Goal: Transaction & Acquisition: Subscribe to service/newsletter

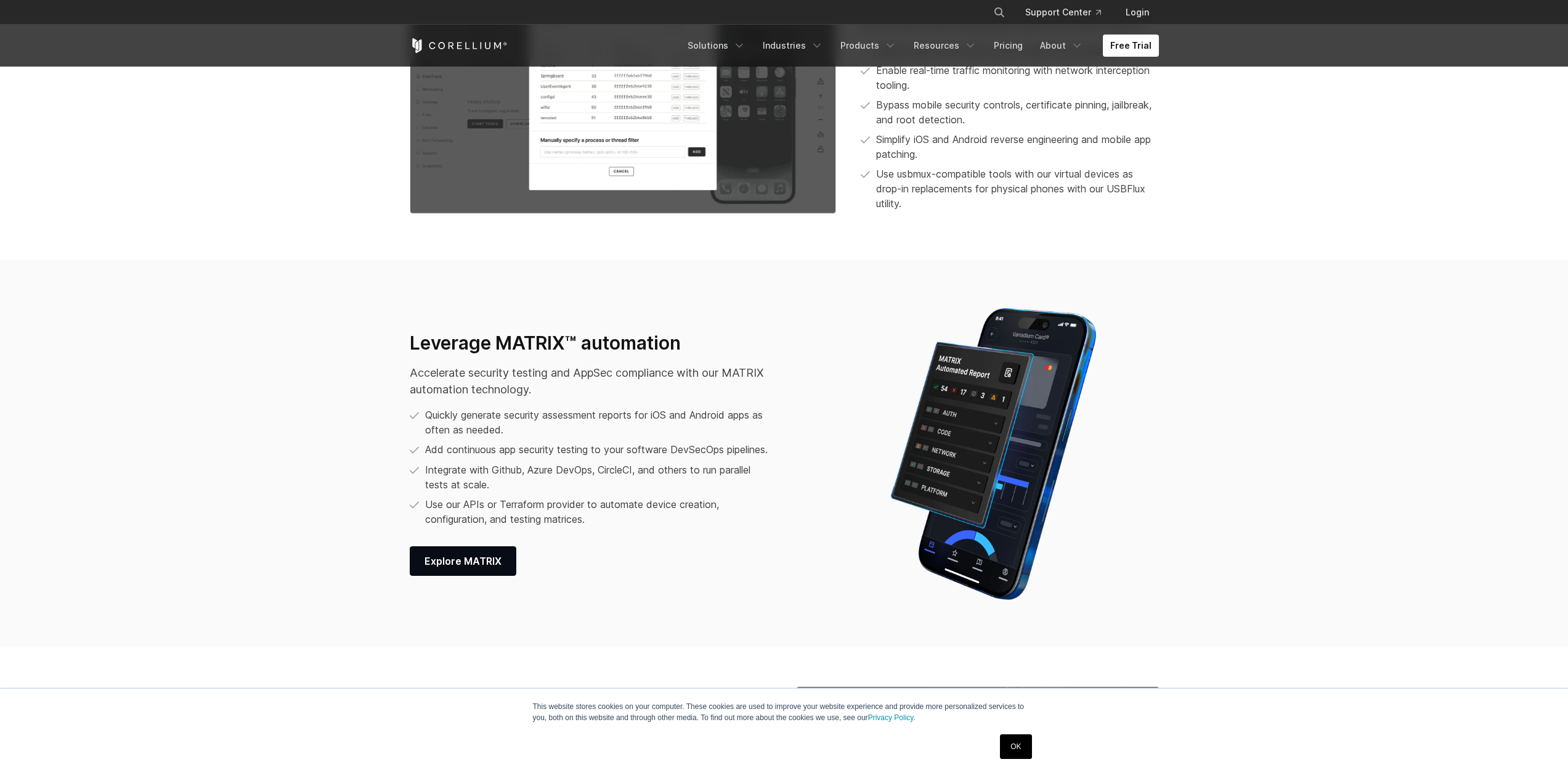
scroll to position [1062, 0]
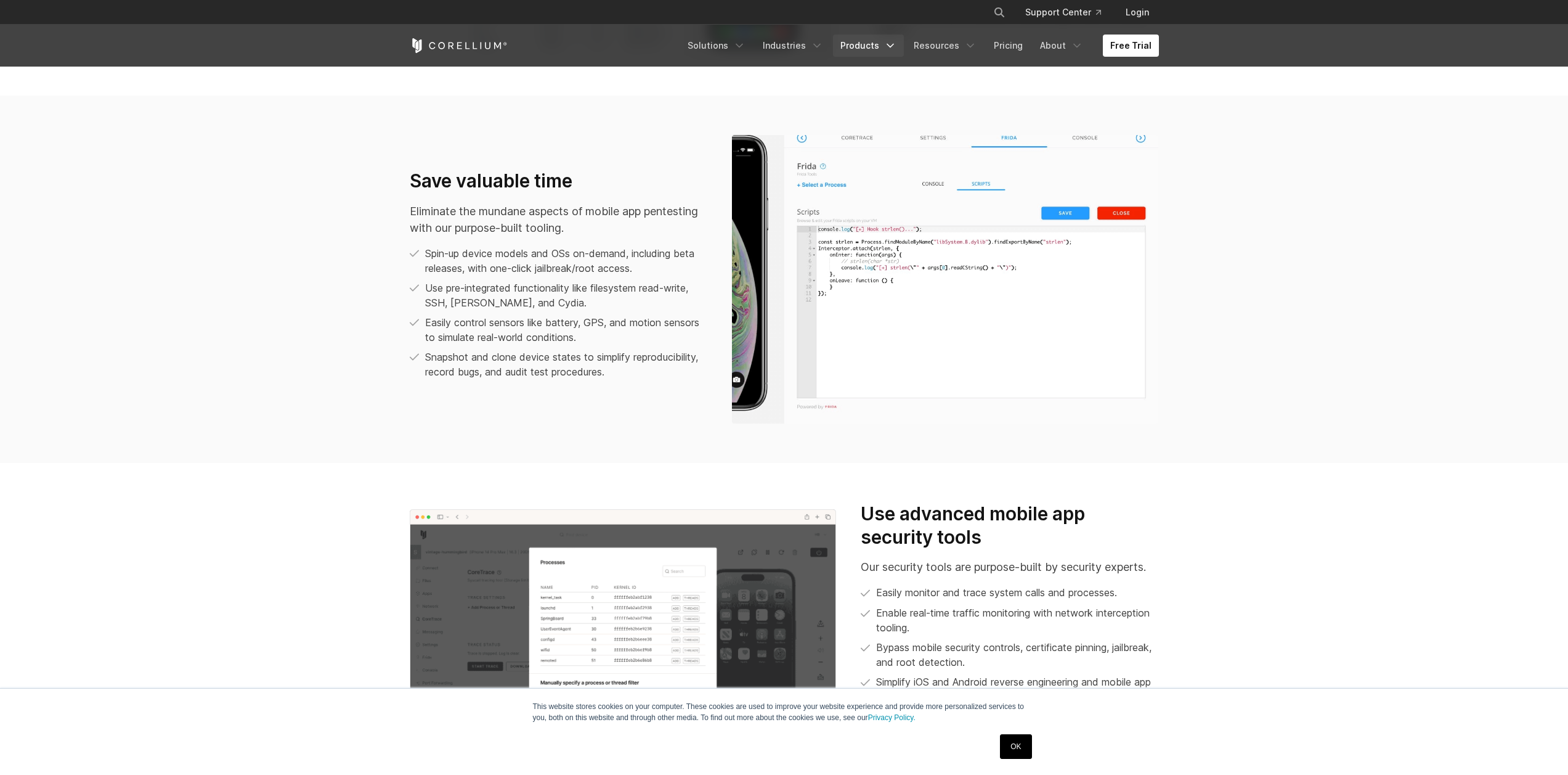
click at [882, 46] on link "Products" at bounding box center [868, 45] width 71 height 22
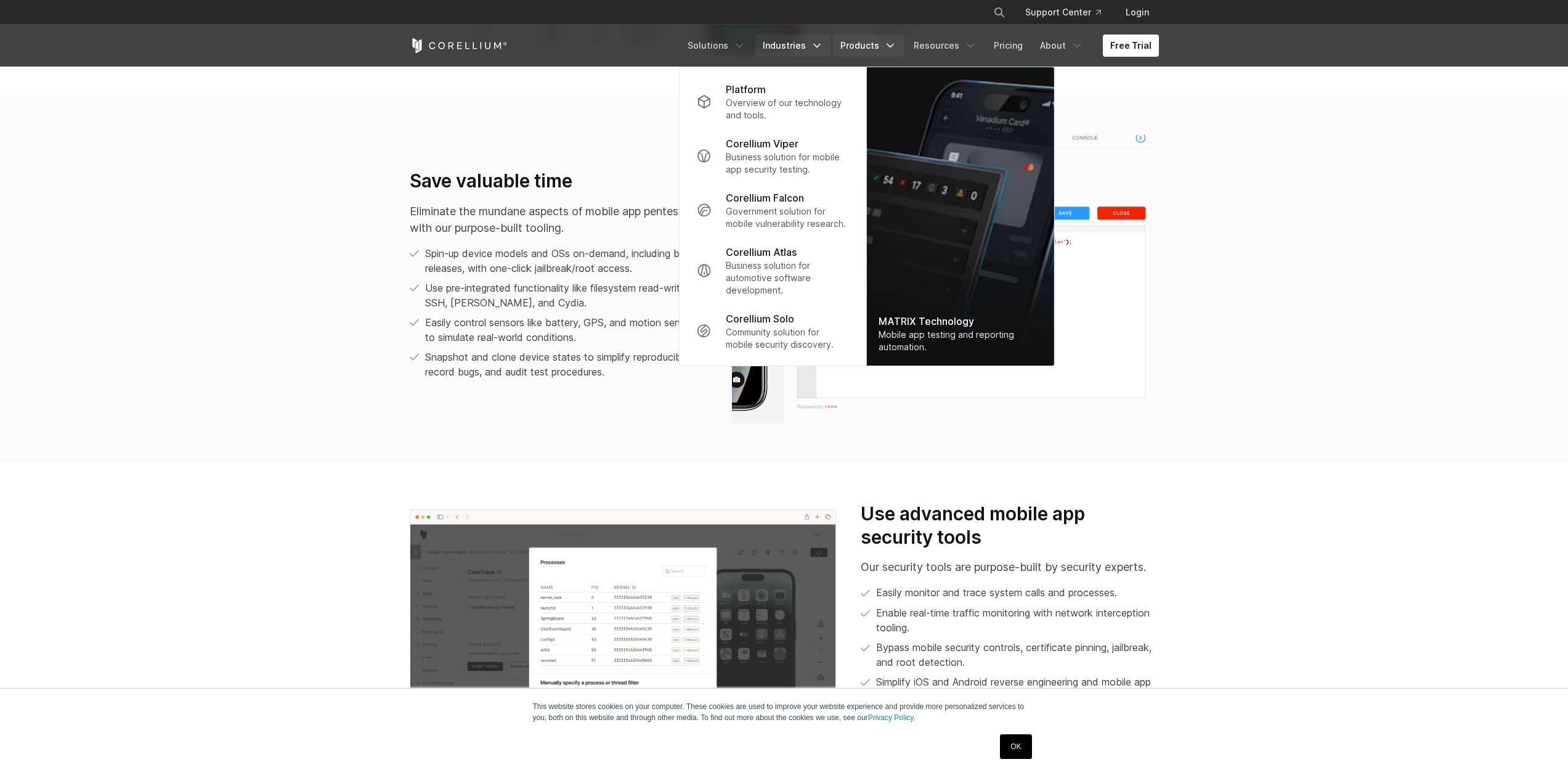
click at [823, 46] on icon "Navigation Menu" at bounding box center [816, 45] width 12 height 12
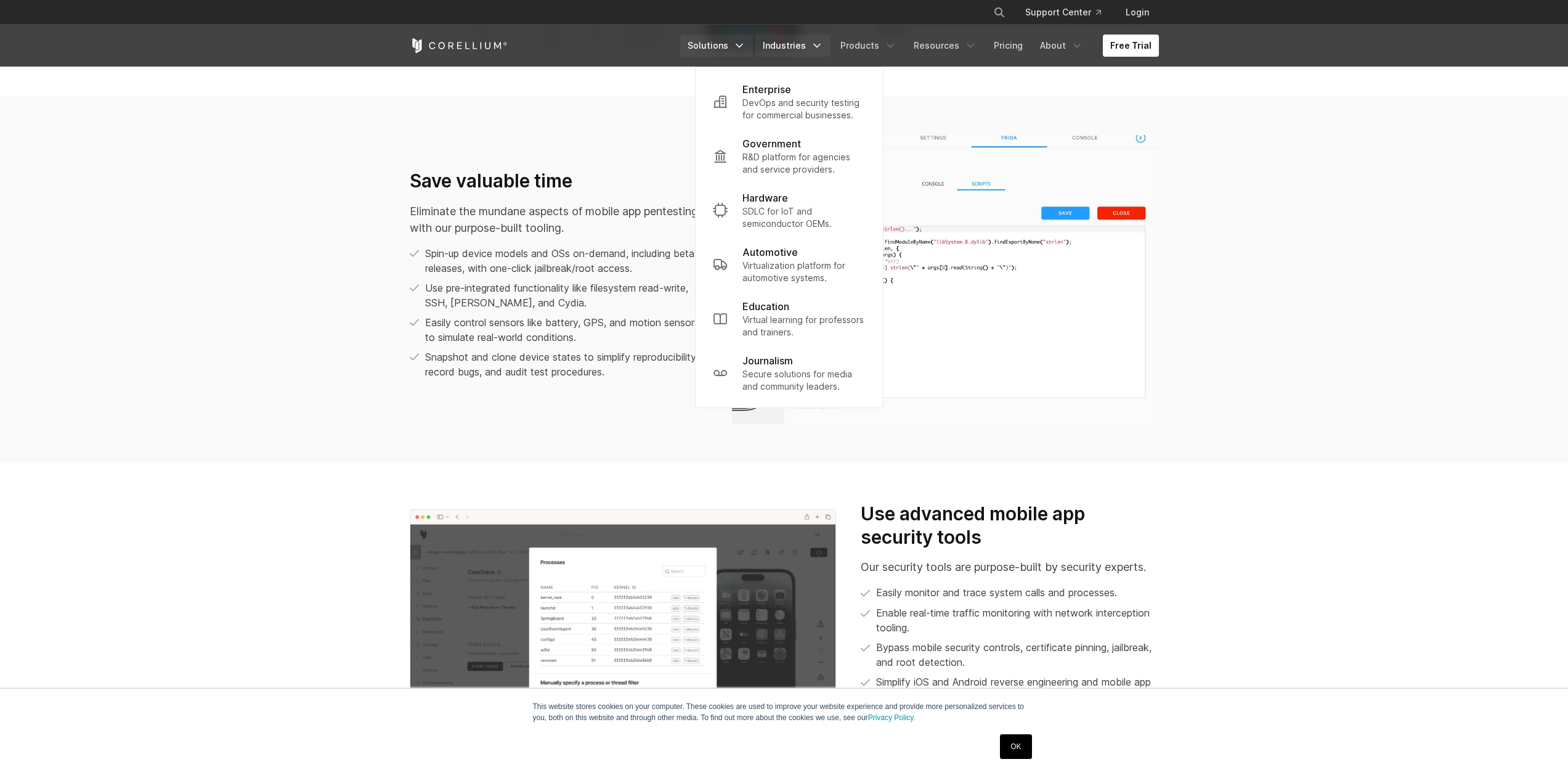
click at [738, 48] on link "Solutions" at bounding box center [716, 45] width 73 height 22
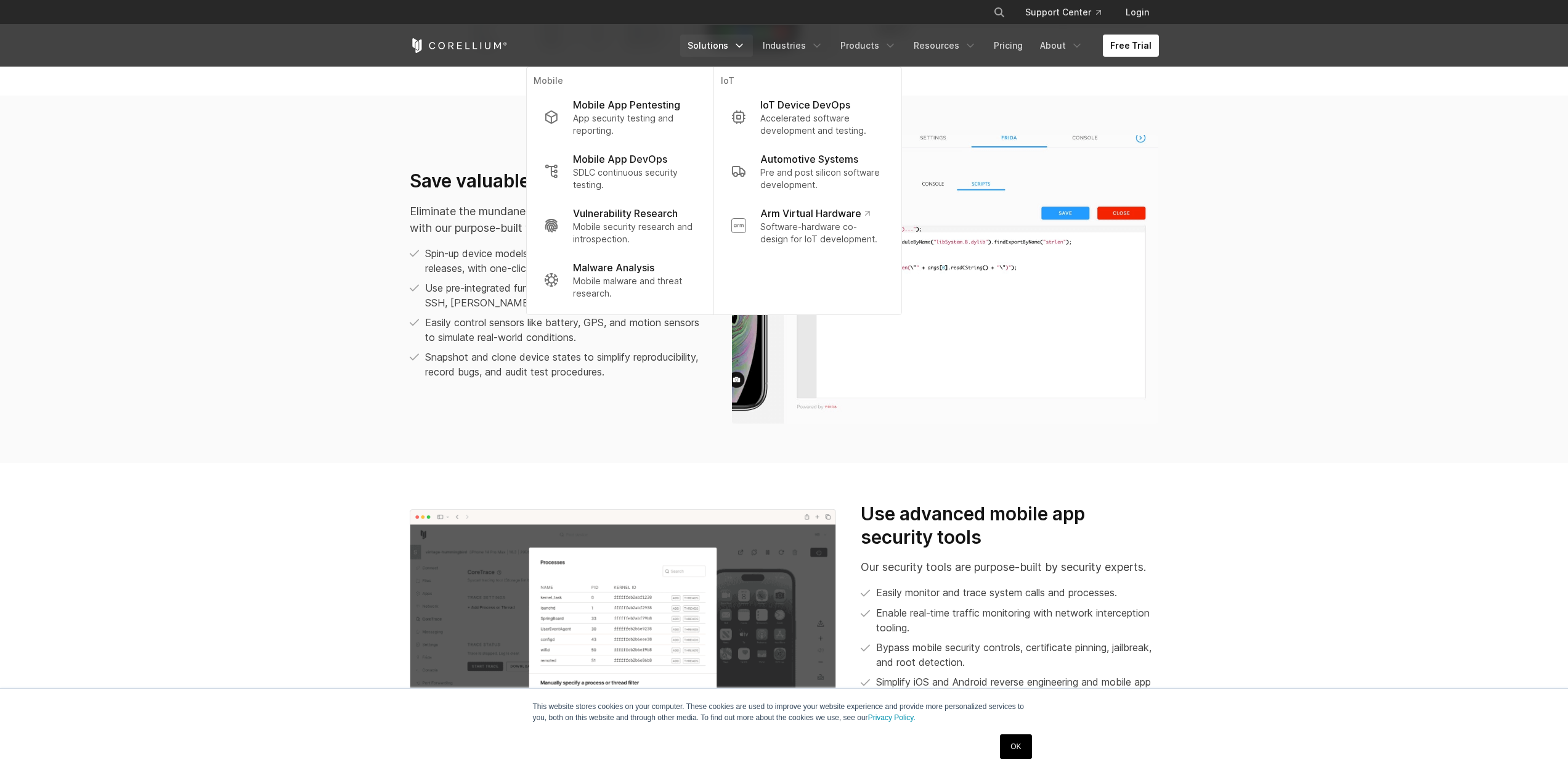
click at [1180, 315] on section "Save valuable time Eliminate the mundane aspects of mobile app pentesting with …" at bounding box center [784, 279] width 1568 height 367
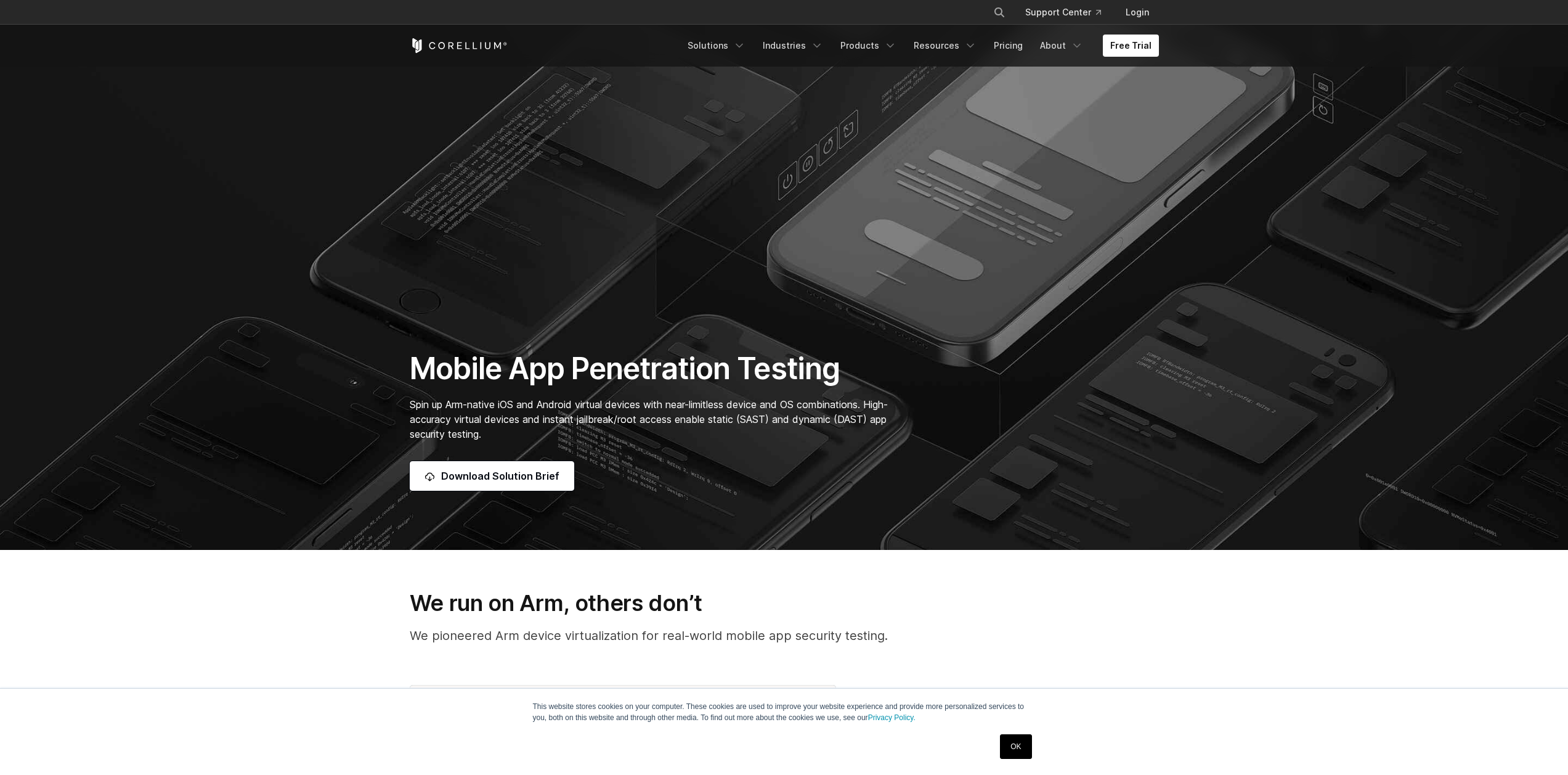
scroll to position [0, 0]
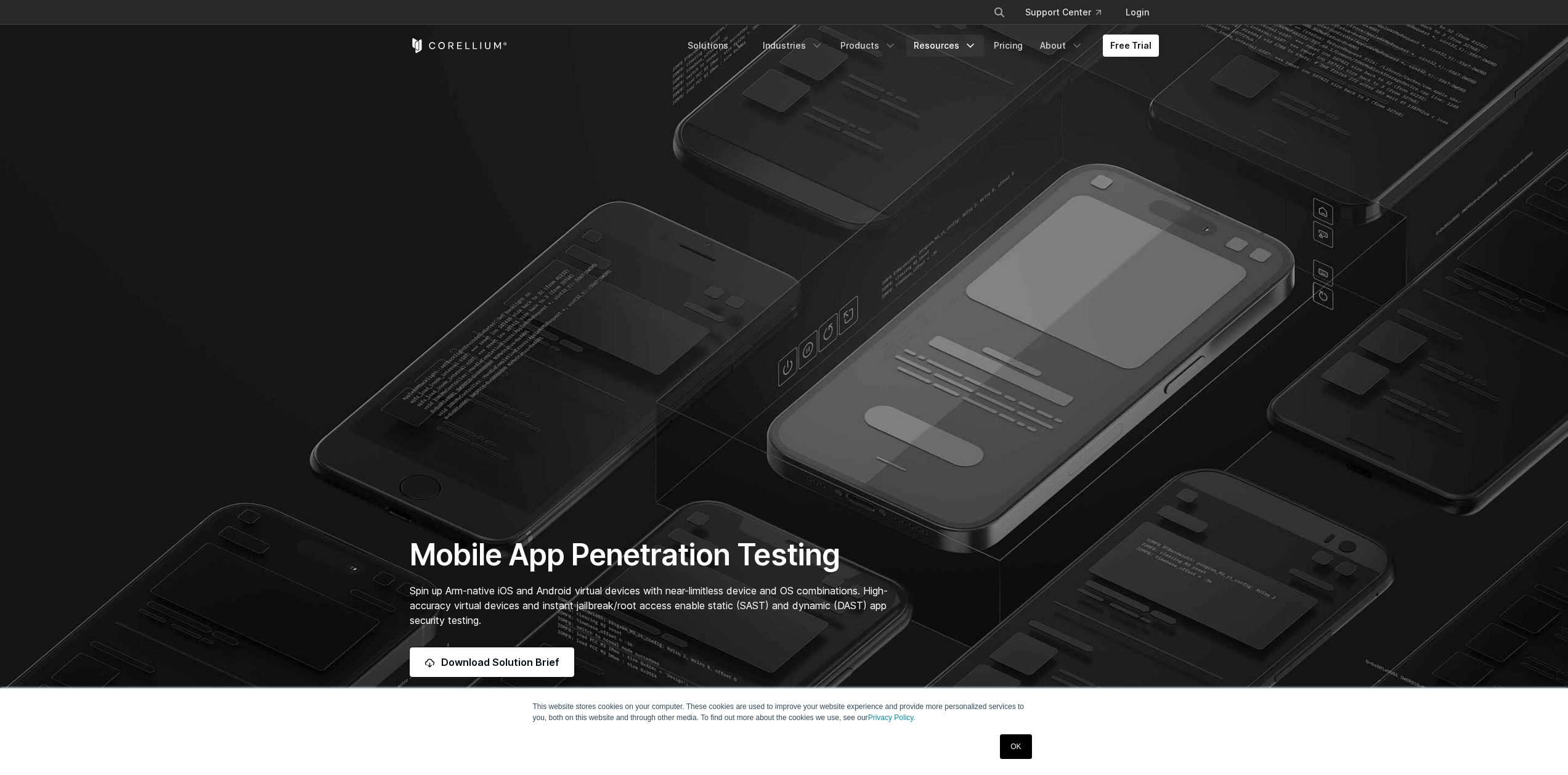
click at [969, 48] on icon "Navigation Menu" at bounding box center [970, 45] width 12 height 12
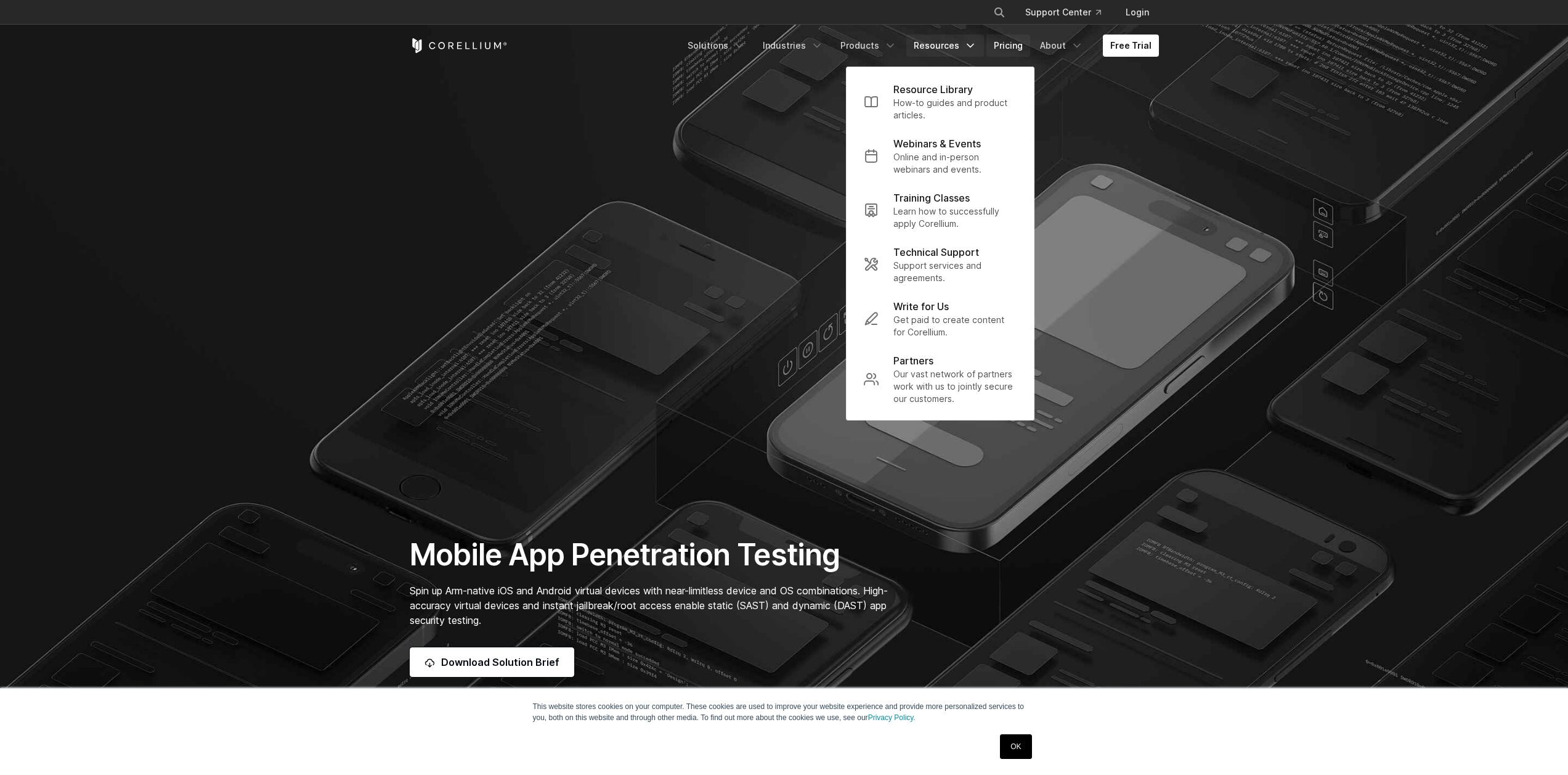
click at [1026, 46] on link "Pricing" at bounding box center [1009, 45] width 44 height 22
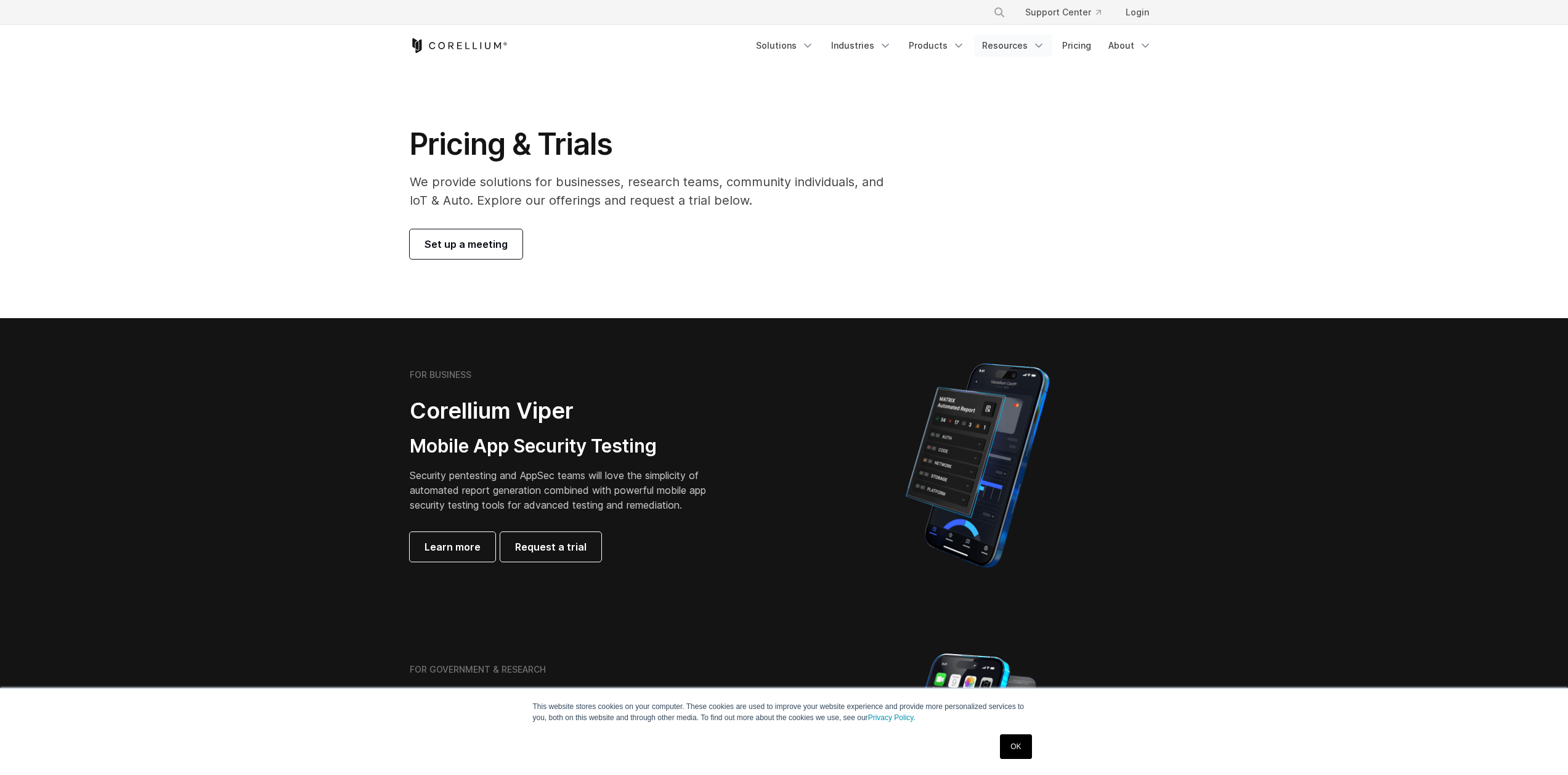
click at [1030, 39] on link "Resources" at bounding box center [1013, 45] width 77 height 22
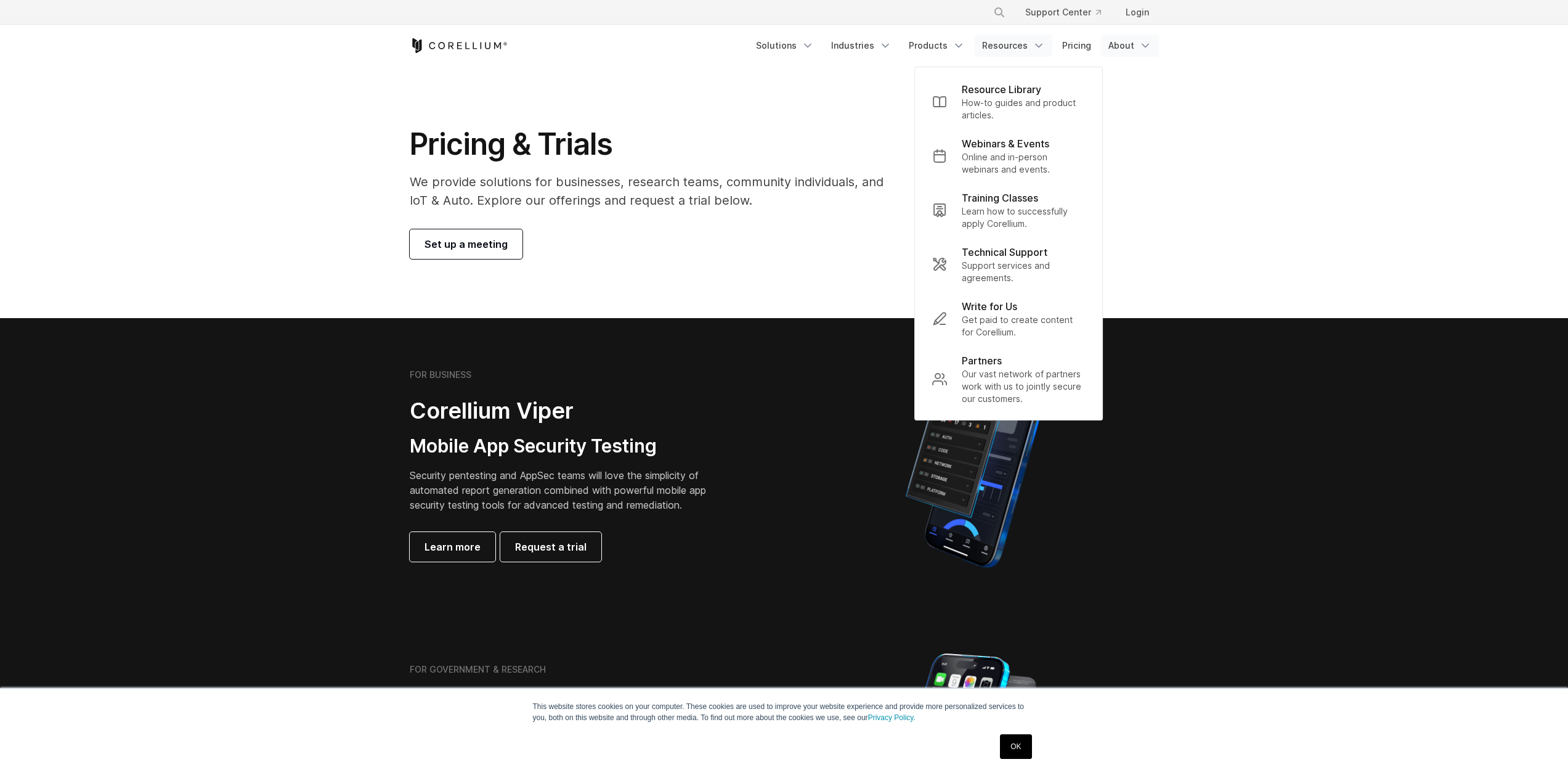
click at [1129, 46] on link "About" at bounding box center [1129, 45] width 58 height 22
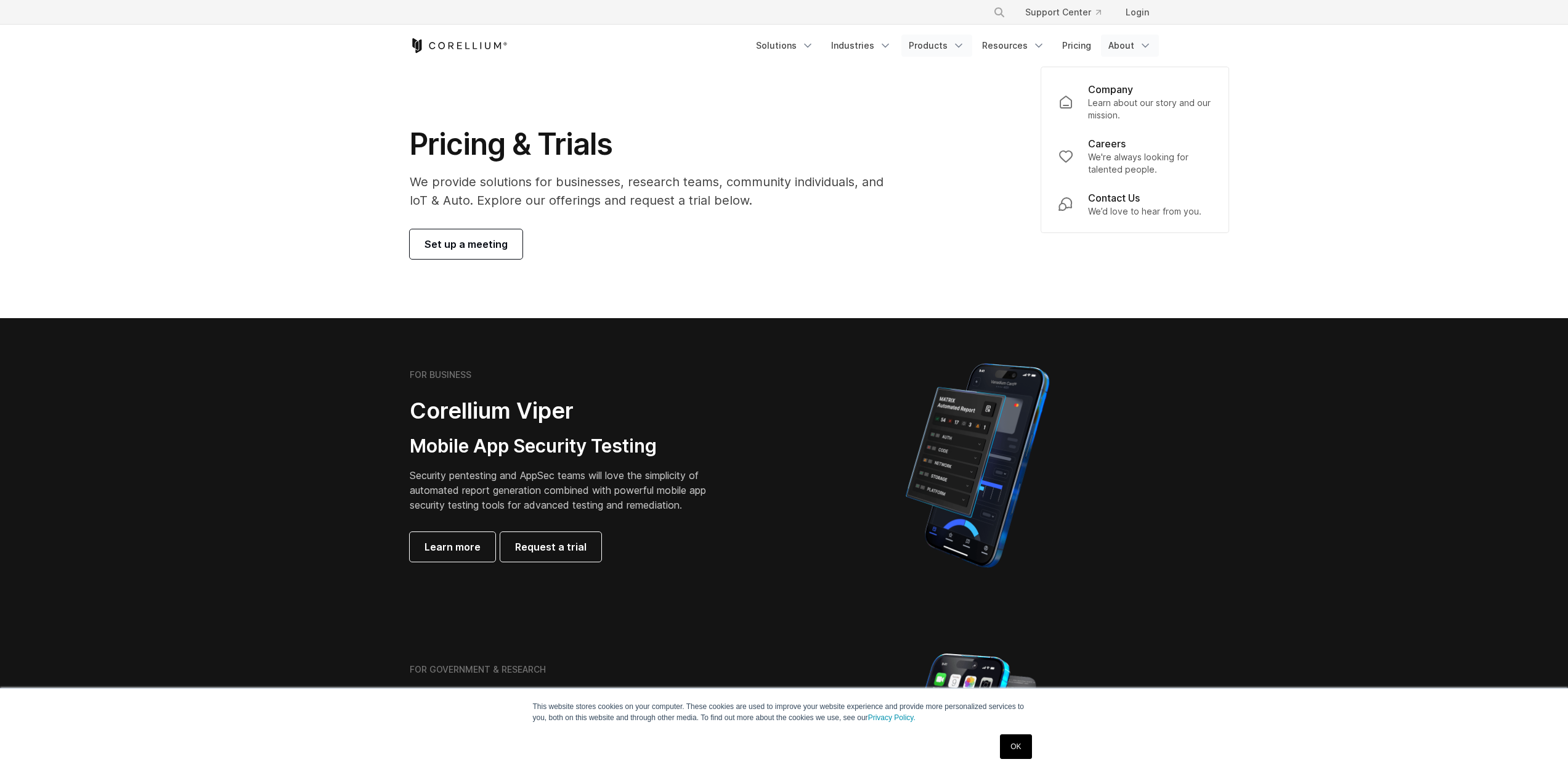
click at [949, 46] on link "Products" at bounding box center [936, 45] width 71 height 22
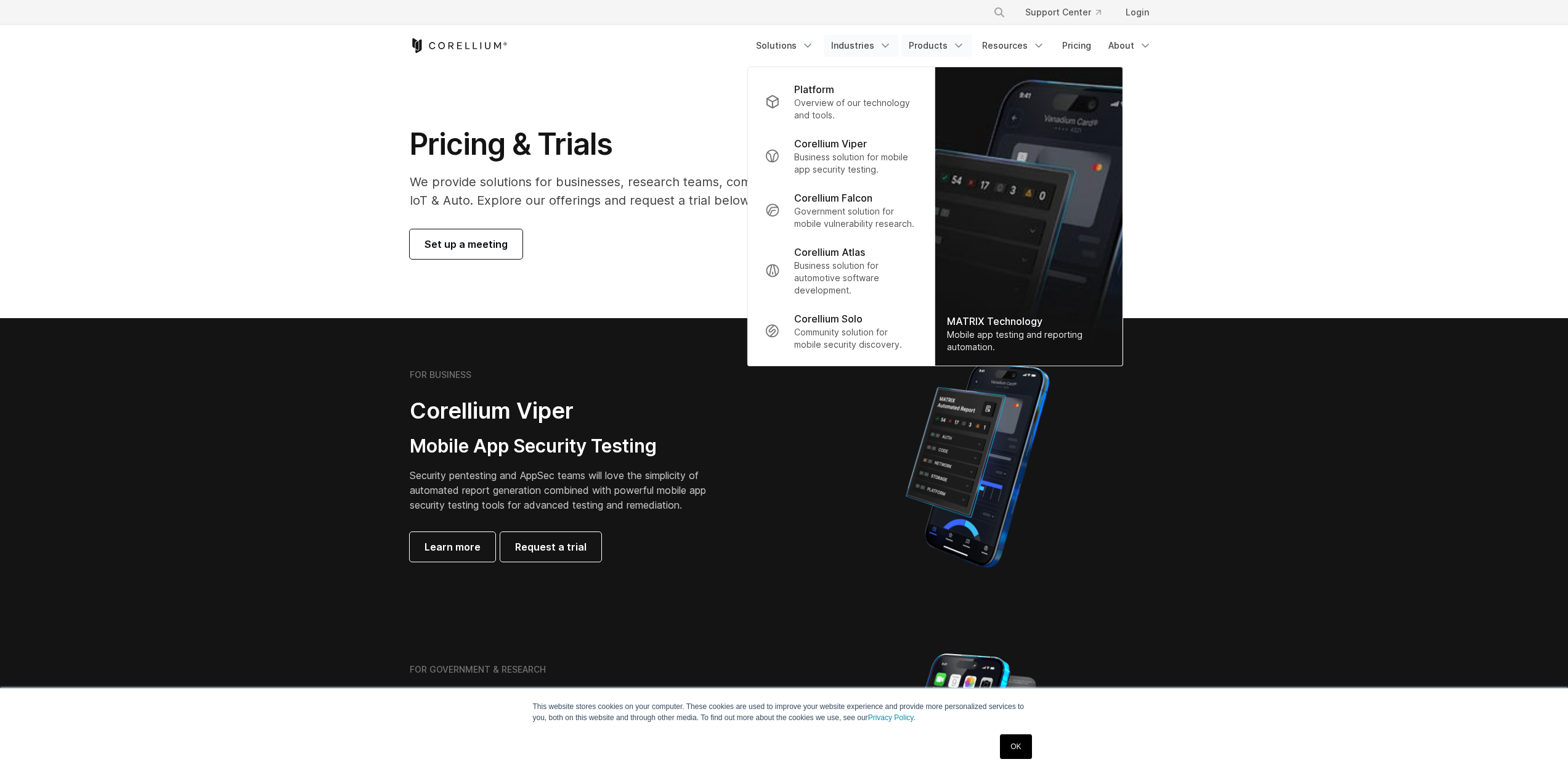
click at [899, 46] on link "Industries" at bounding box center [861, 45] width 75 height 22
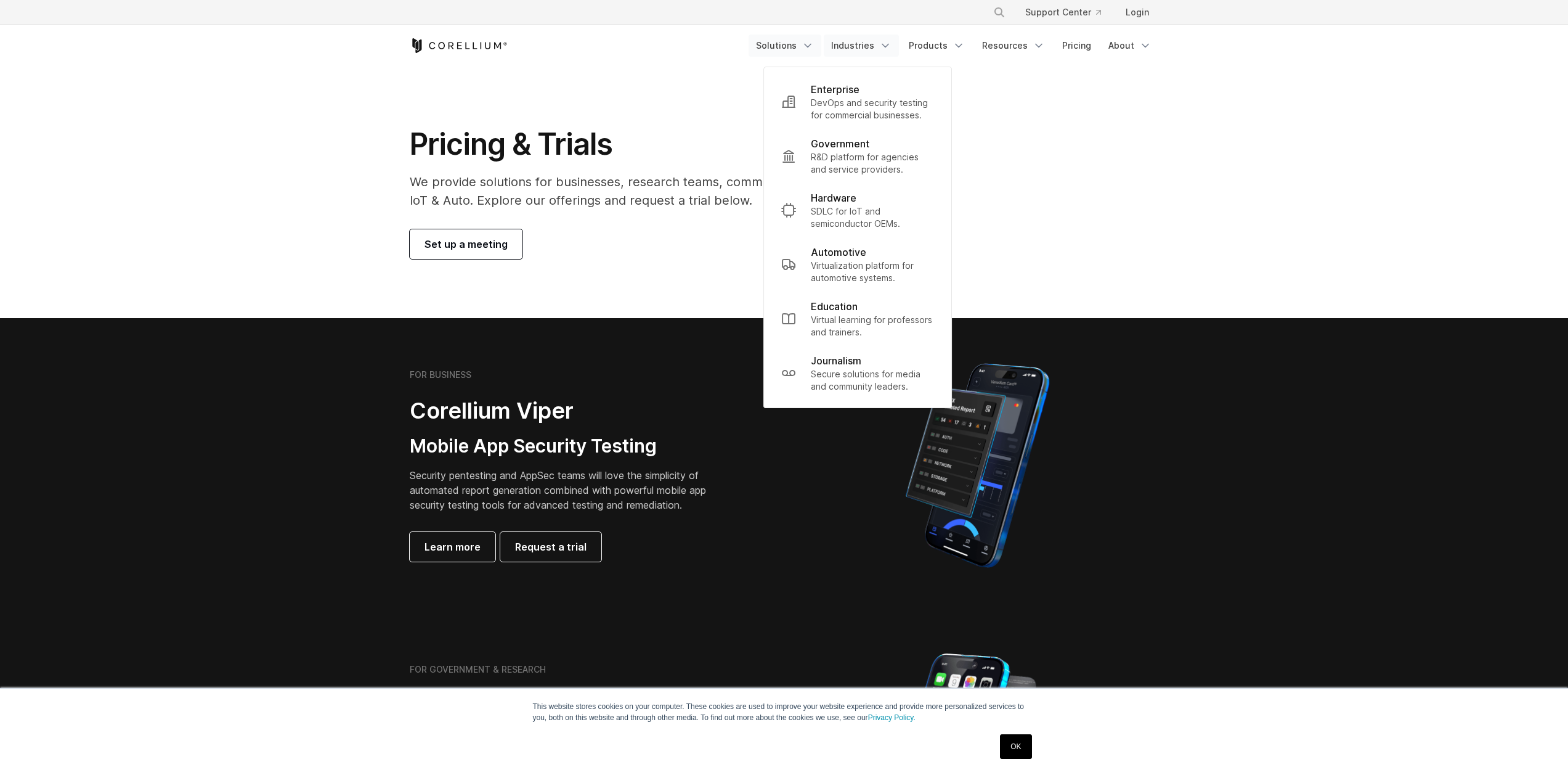
click at [814, 48] on icon "Navigation Menu" at bounding box center [807, 45] width 12 height 12
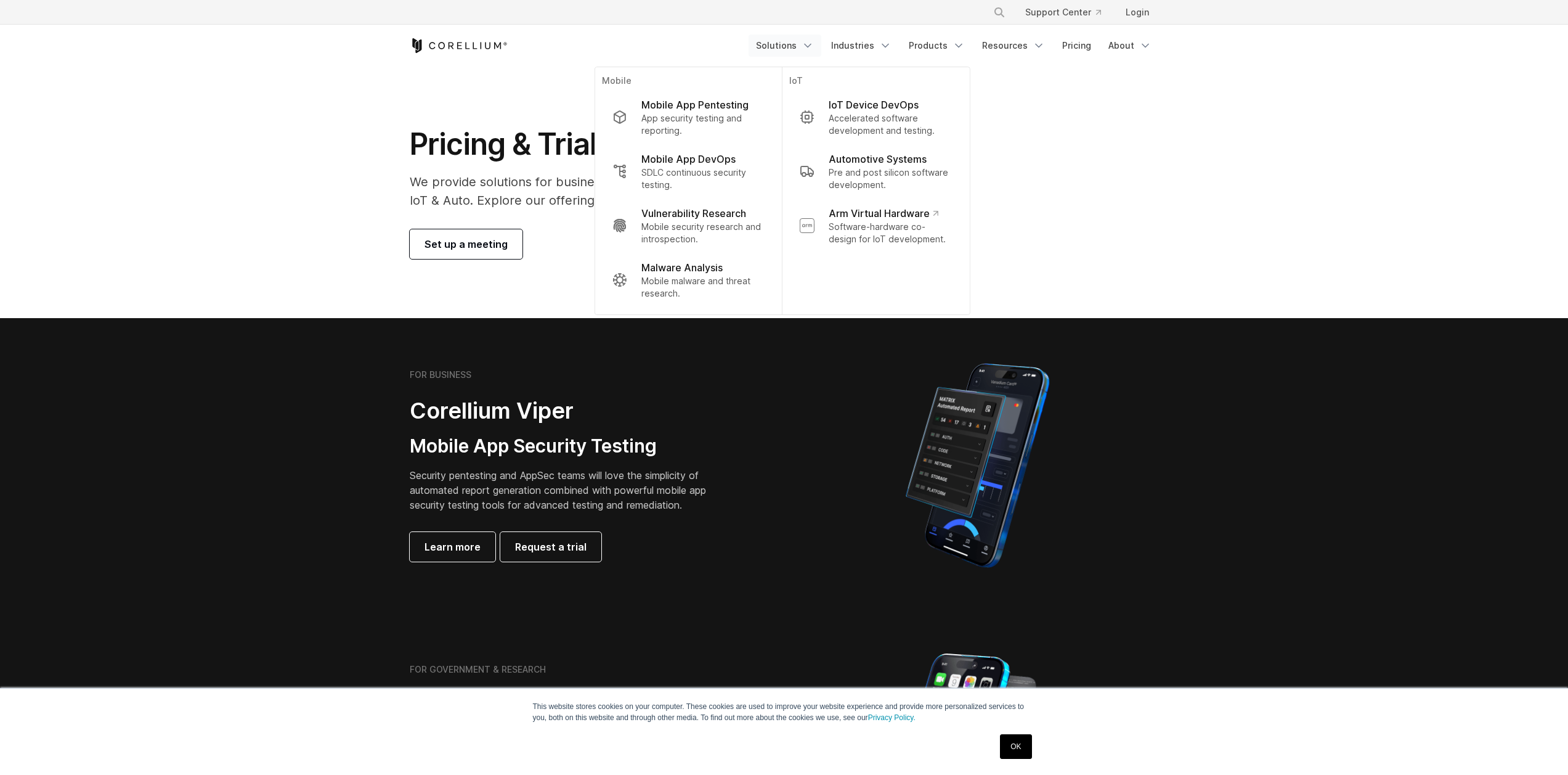
click at [336, 317] on section "Pricing & Trials We provide solutions for businesses, research teams, community…" at bounding box center [784, 193] width 1568 height 251
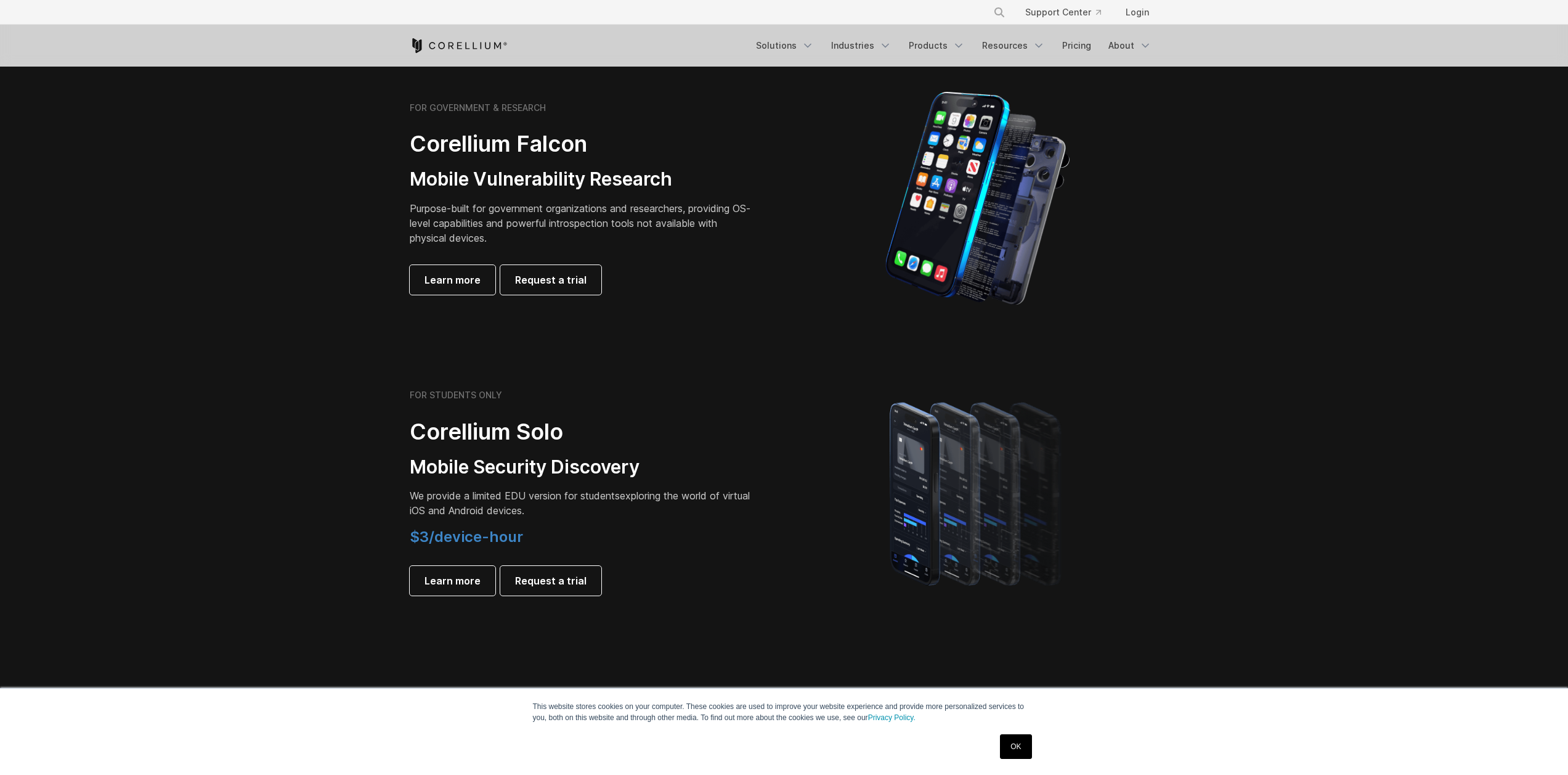
scroll to position [534, 0]
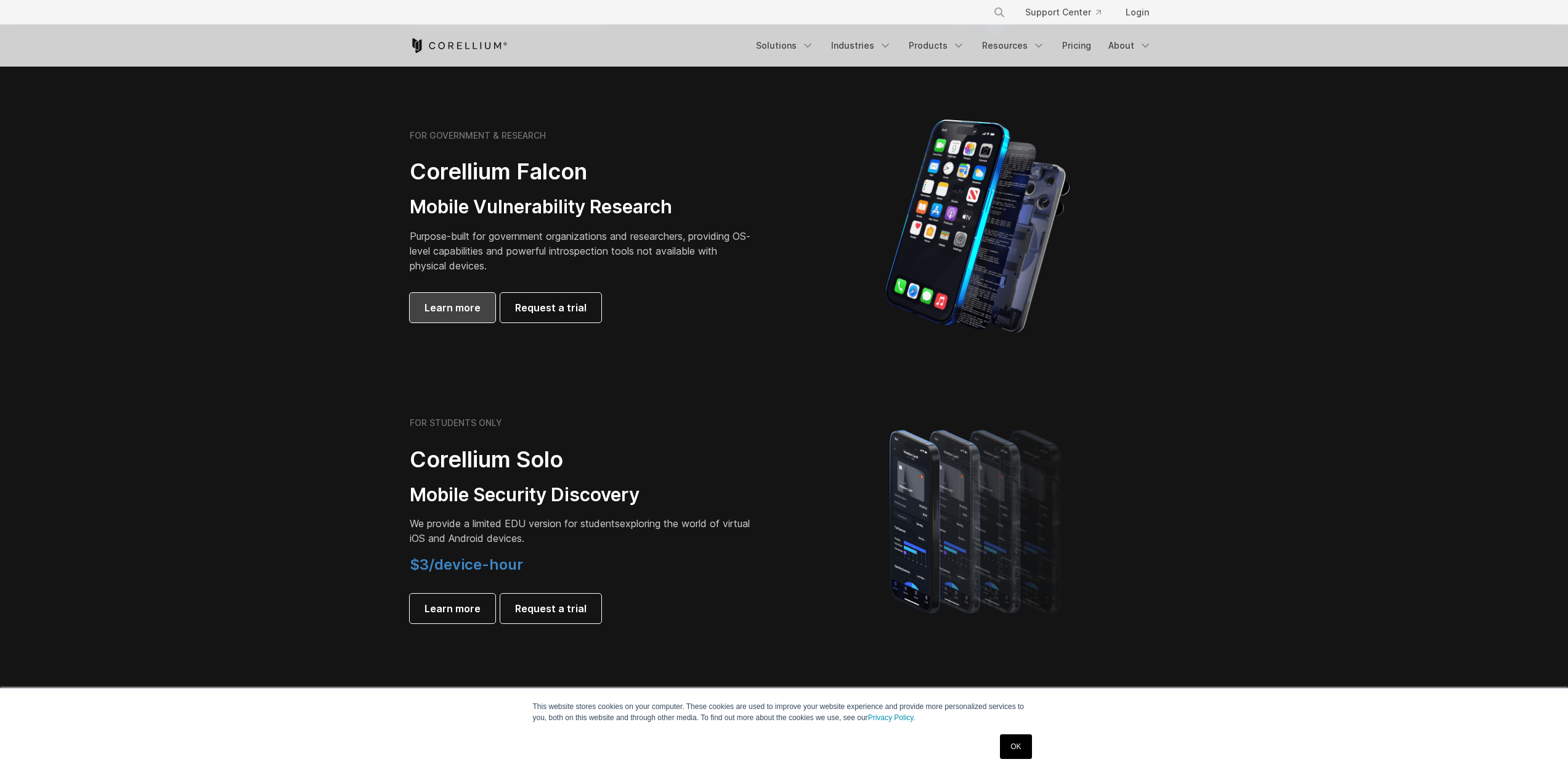
click at [415, 309] on link "Learn more" at bounding box center [452, 308] width 86 height 29
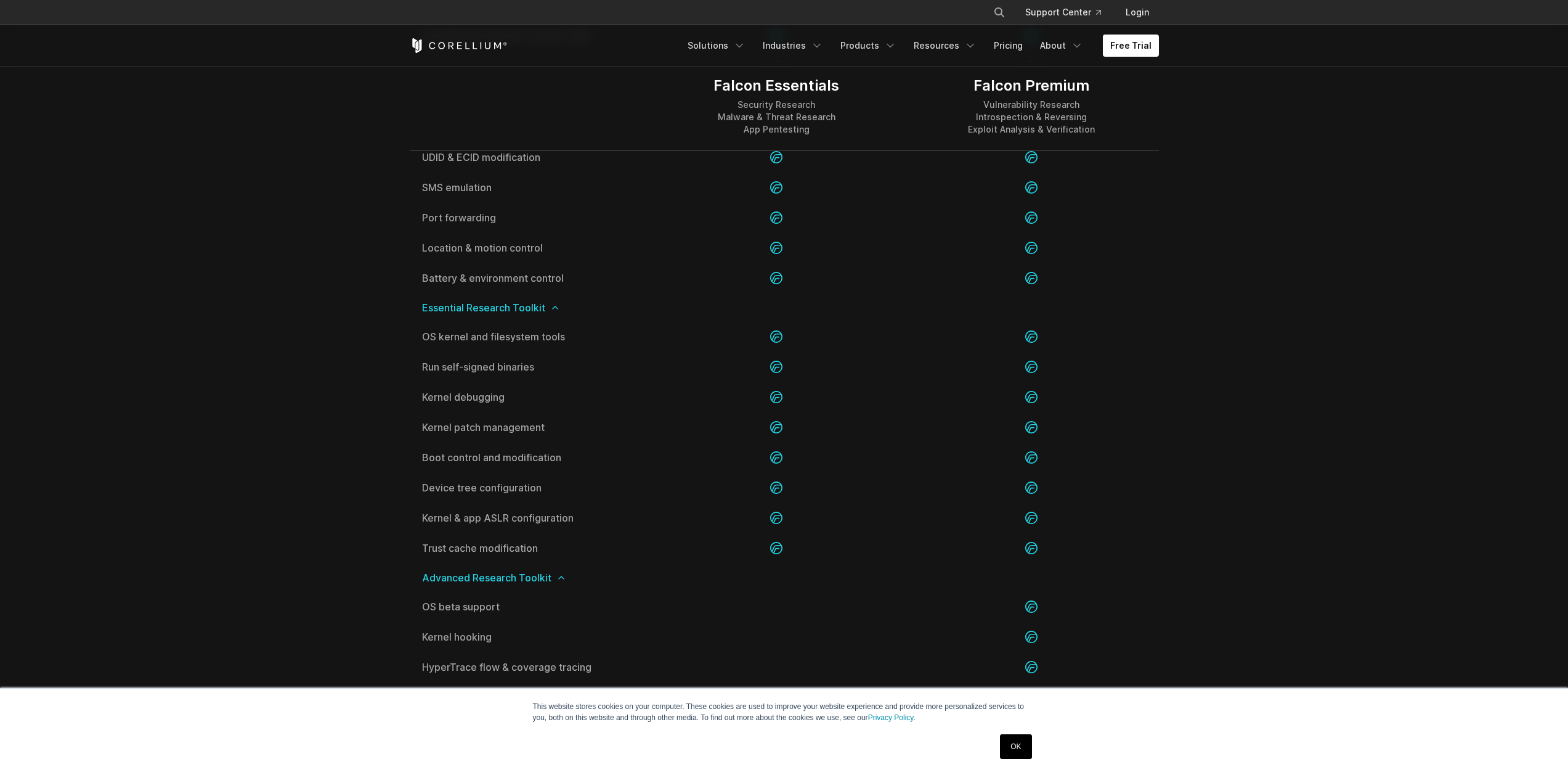
scroll to position [2424, 0]
